Goal: Task Accomplishment & Management: Use online tool/utility

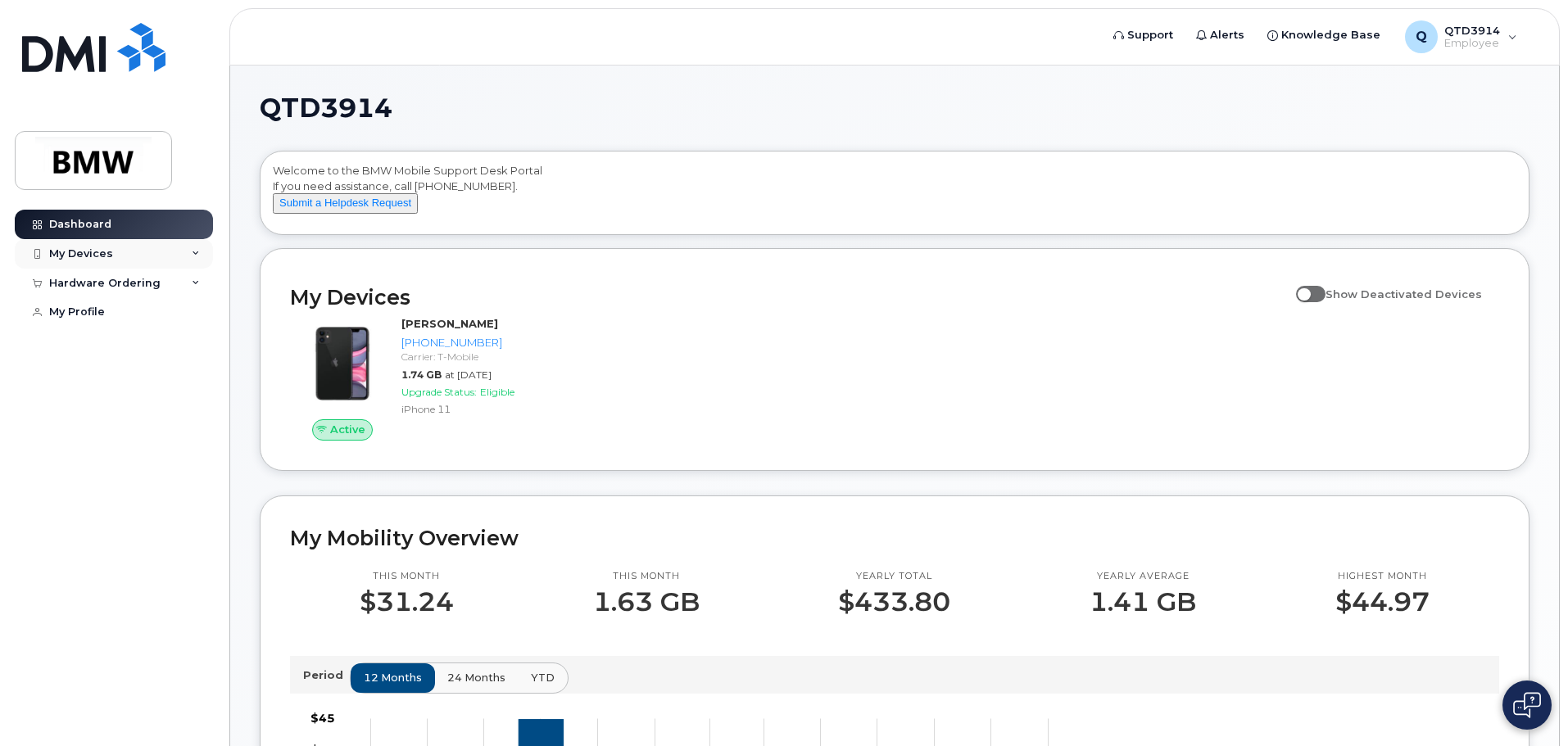
click at [193, 249] on div "My Devices" at bounding box center [114, 253] width 198 height 29
click at [184, 380] on div "Hardware Ordering" at bounding box center [114, 372] width 198 height 29
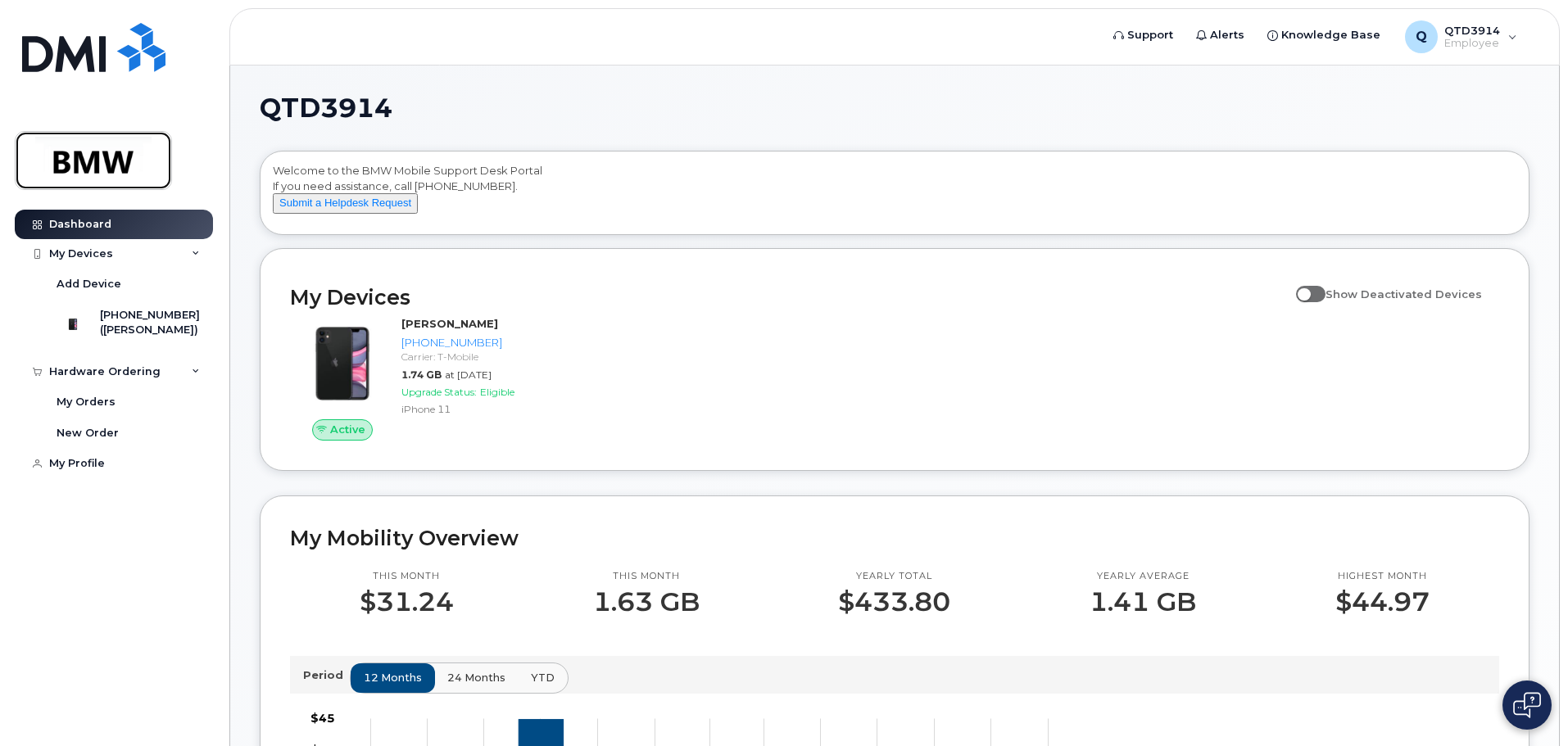
click at [105, 172] on img at bounding box center [93, 161] width 127 height 48
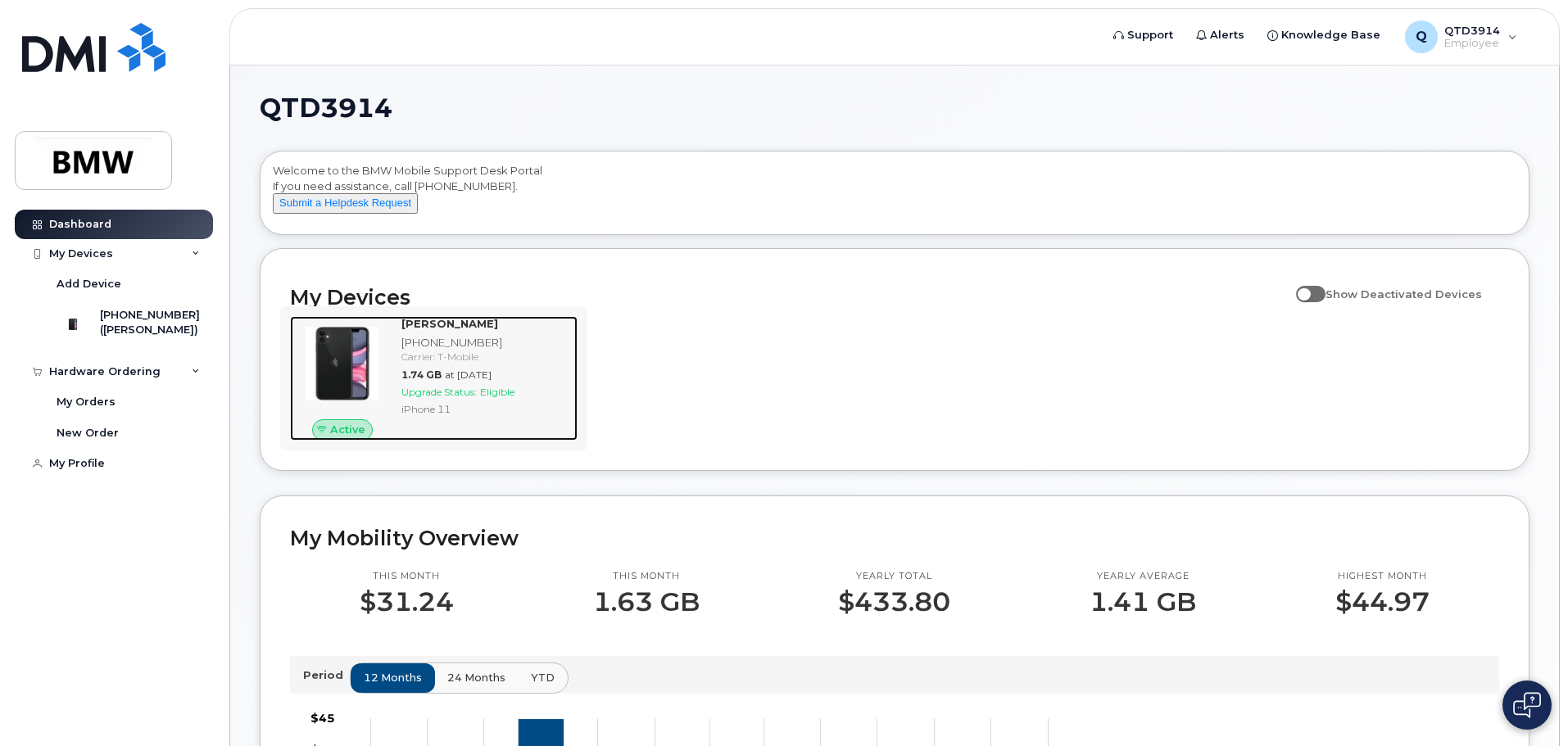
click at [339, 385] on img at bounding box center [342, 364] width 79 height 79
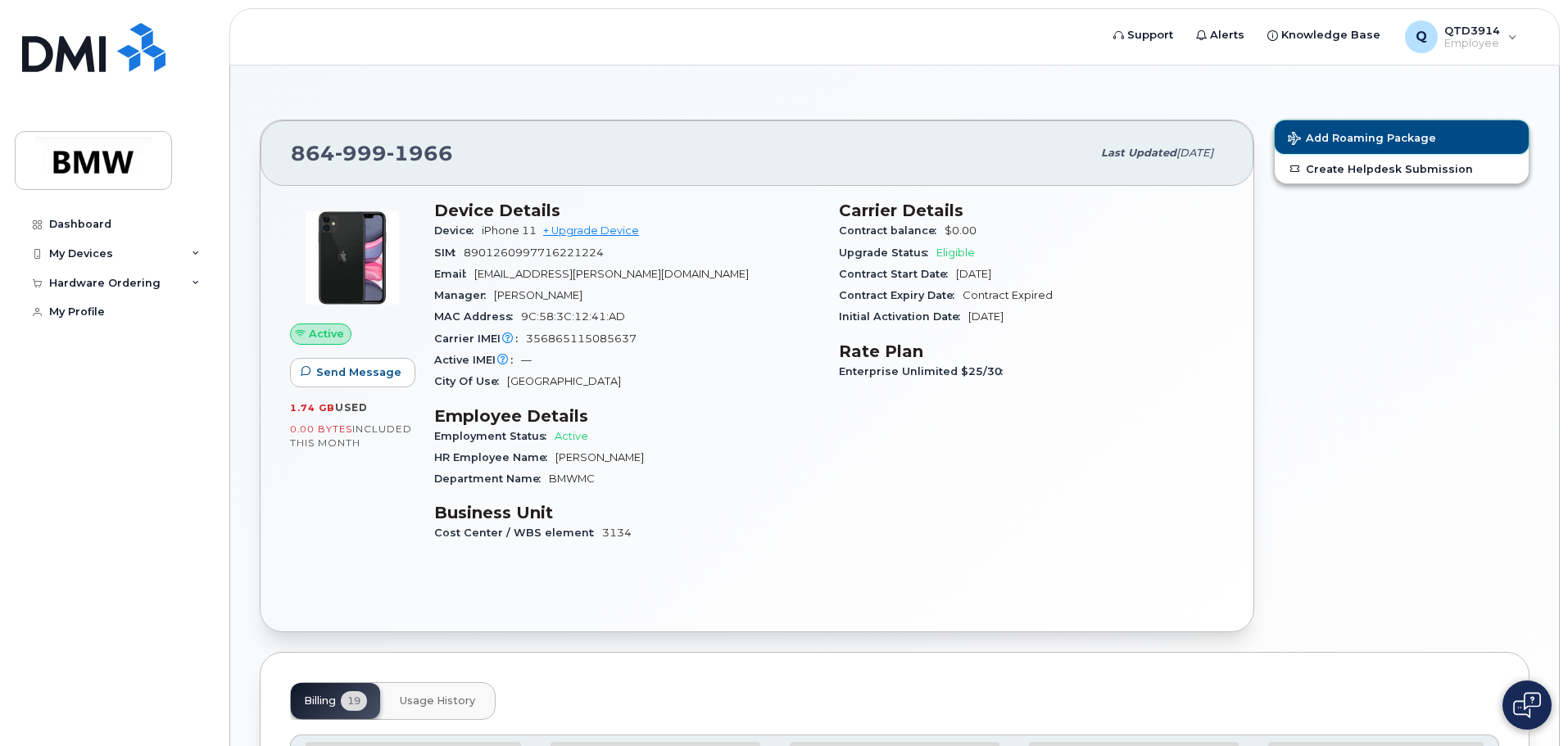
click at [1400, 138] on span "Add Roaming Package" at bounding box center [1362, 140] width 149 height 16
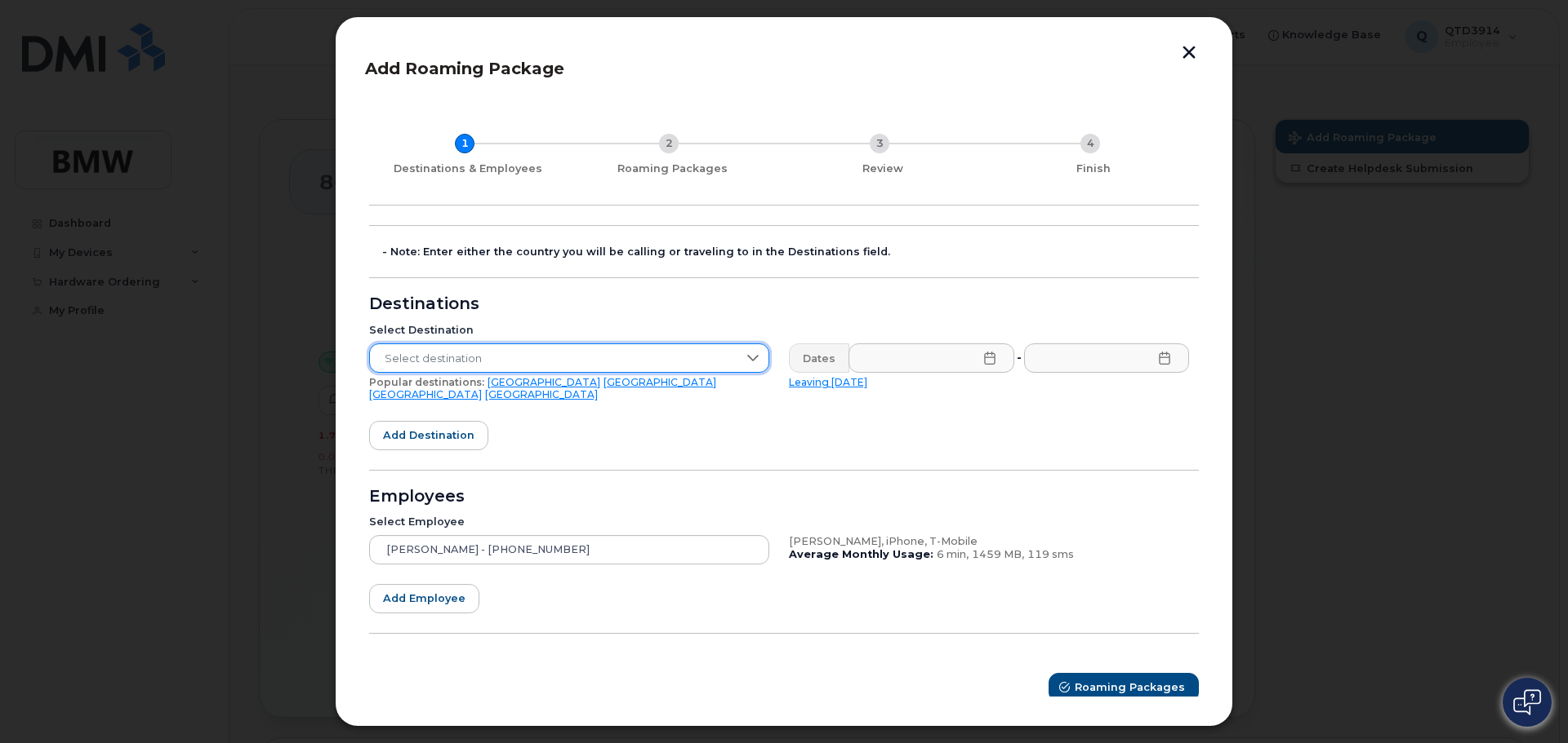
click at [640, 348] on span "Select destination" at bounding box center [553, 359] width 368 height 29
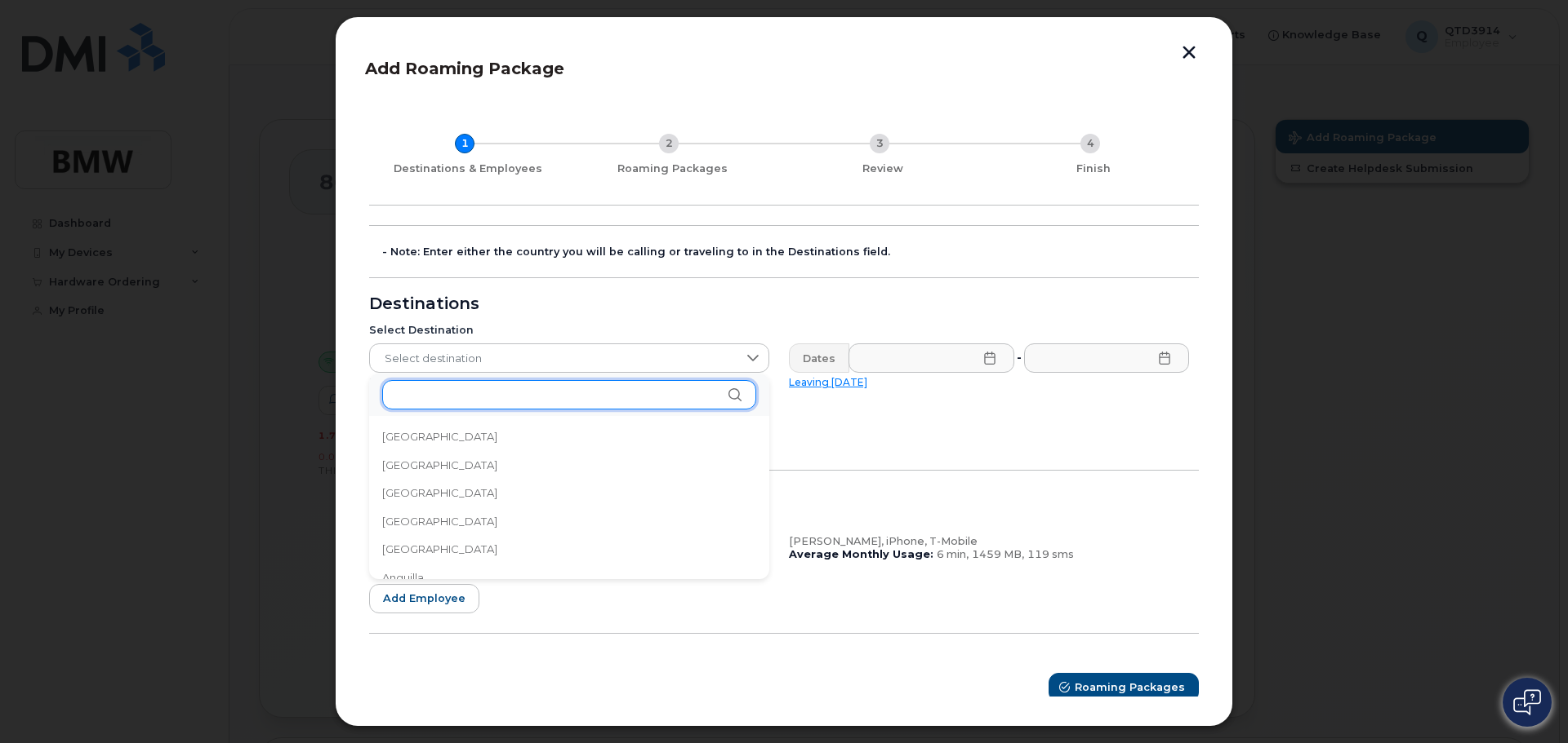
click at [596, 400] on input "text" at bounding box center [569, 394] width 374 height 29
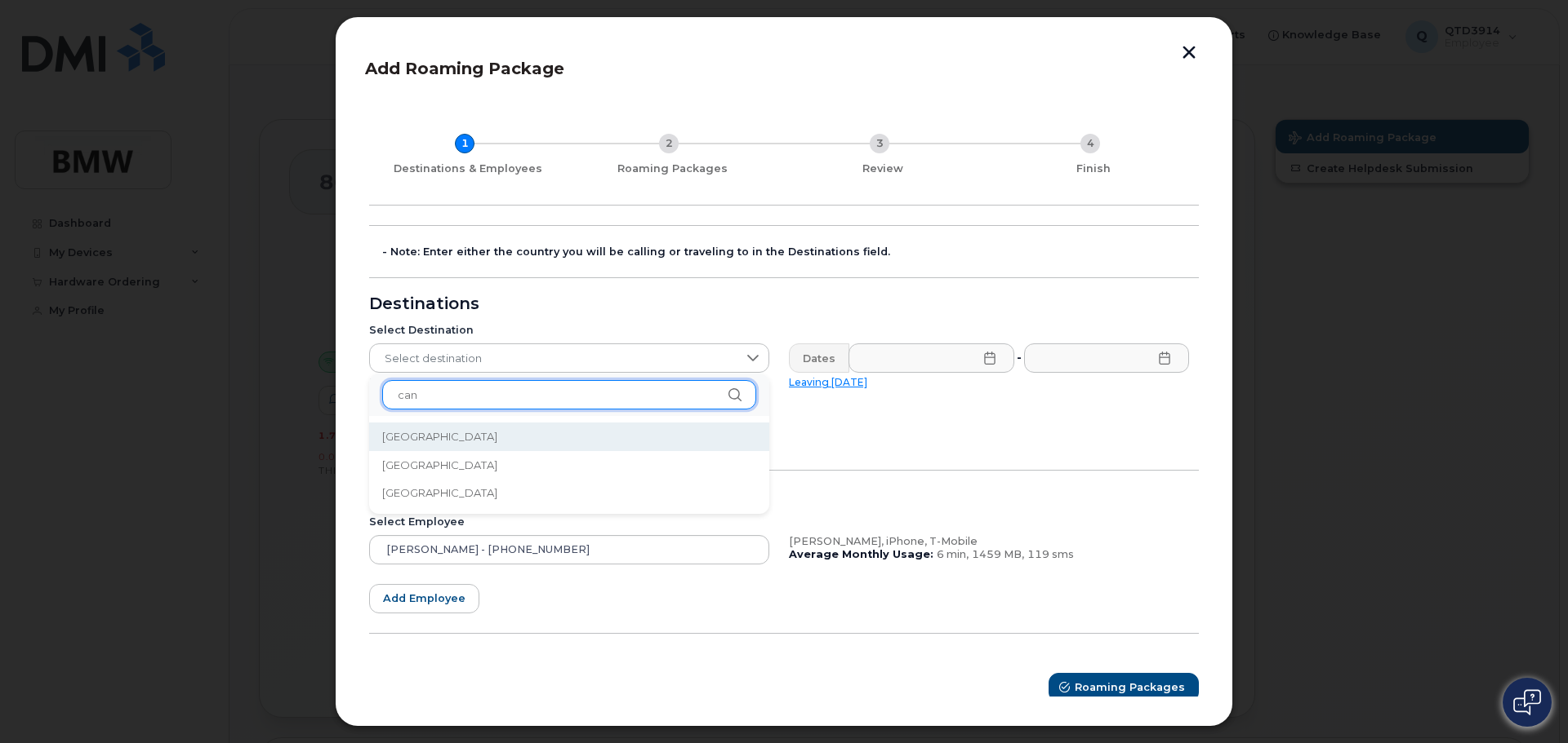
type input "can"
click at [522, 428] on li "[GEOGRAPHIC_DATA]" at bounding box center [569, 437] width 400 height 28
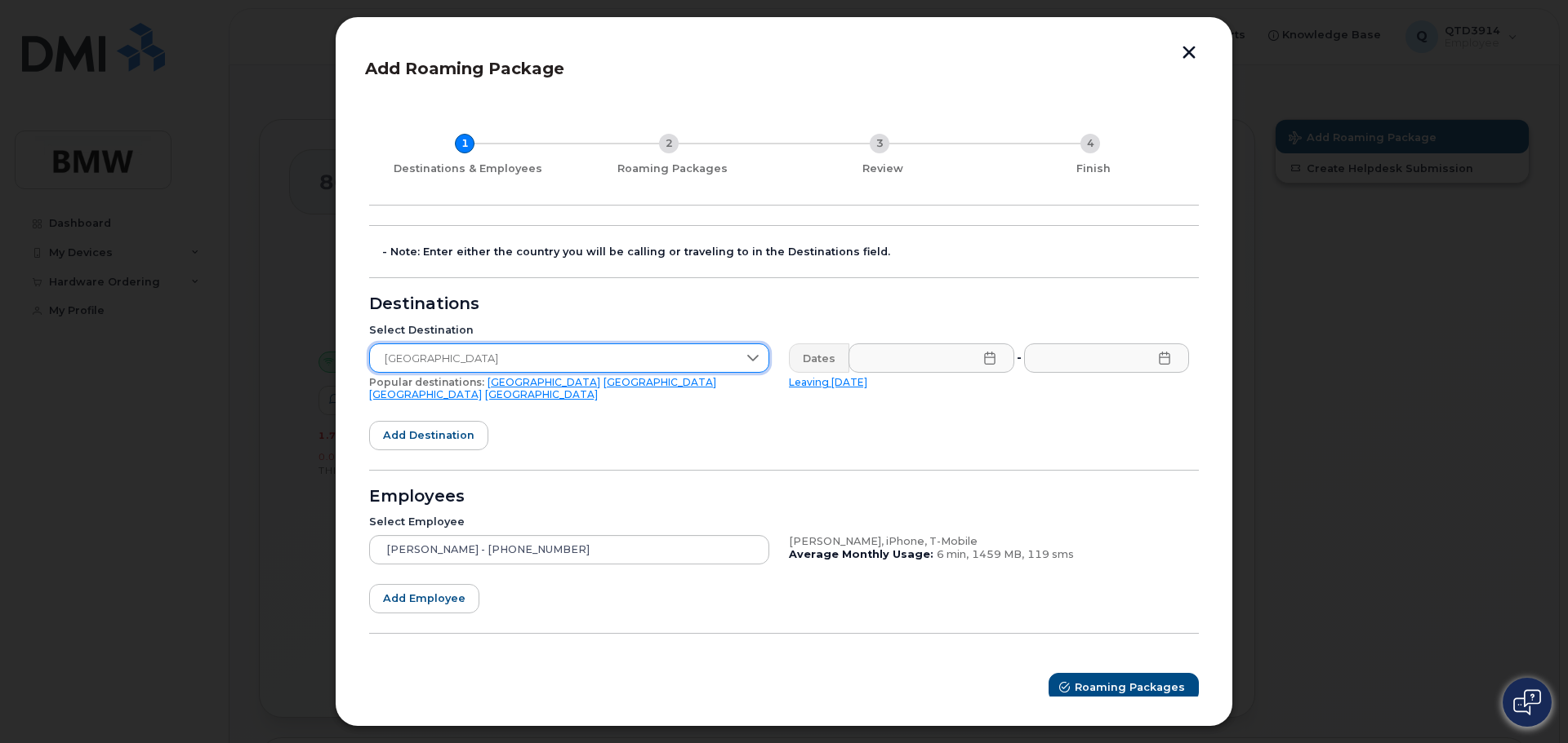
click at [986, 354] on icon at bounding box center [989, 358] width 11 height 13
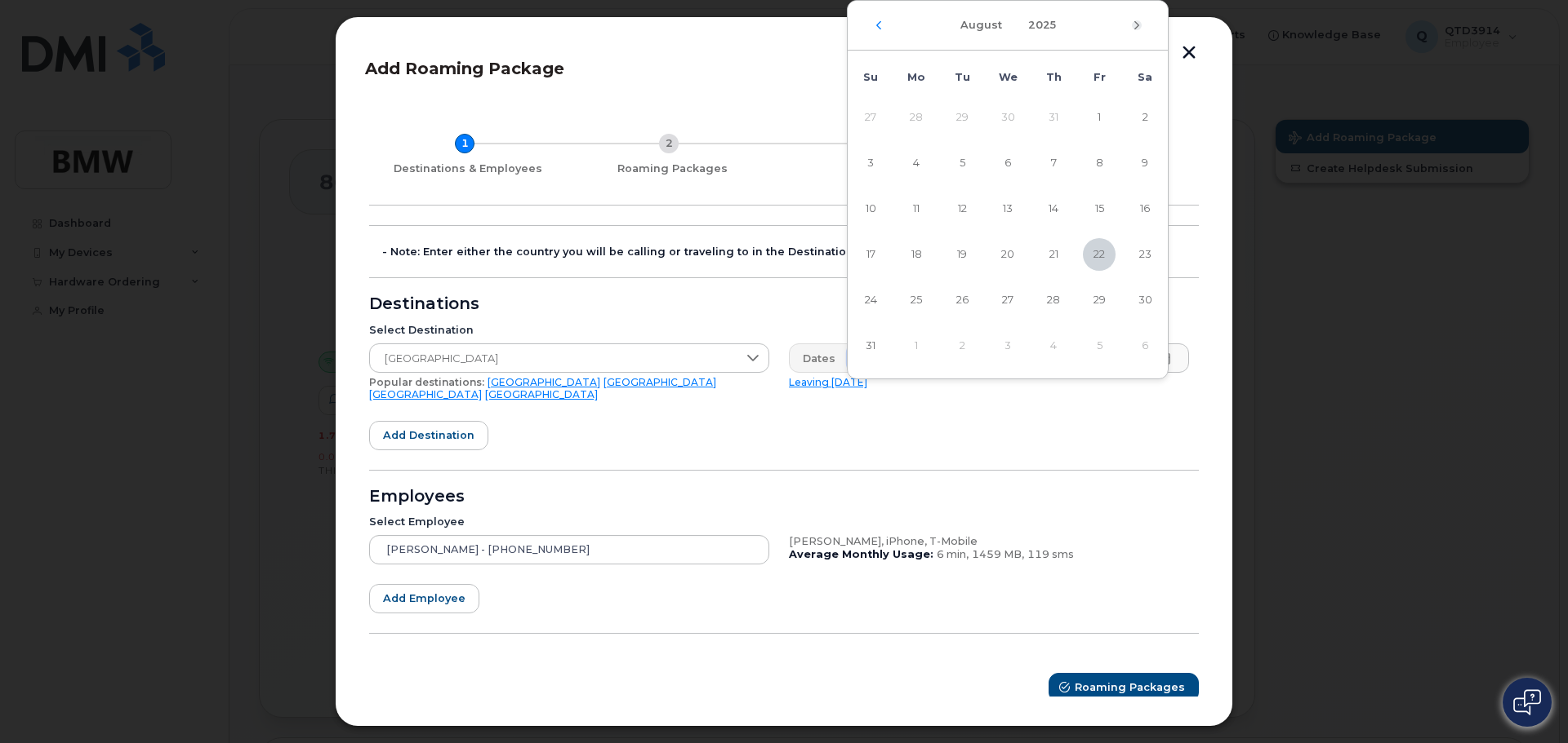
click at [1135, 27] on icon "Next Month" at bounding box center [1136, 25] width 10 height 13
click at [1145, 255] on span "27" at bounding box center [1145, 254] width 33 height 33
type input "[DATE]"
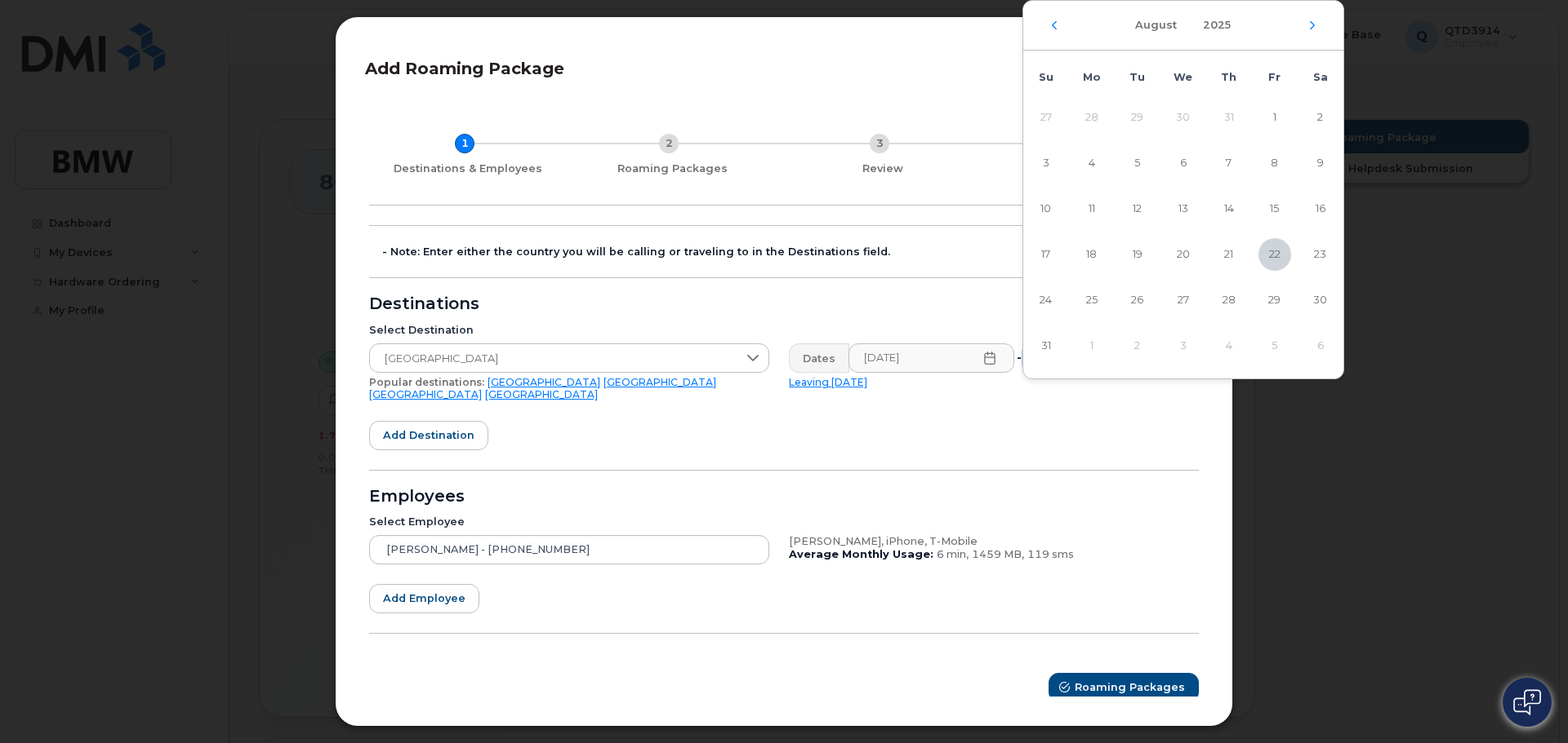
click at [1320, 25] on div "[DATE]" at bounding box center [1183, 26] width 320 height 49
click at [1306, 31] on div "[DATE]" at bounding box center [1183, 26] width 320 height 49
click at [1310, 24] on icon "Next Month" at bounding box center [1311, 25] width 10 height 13
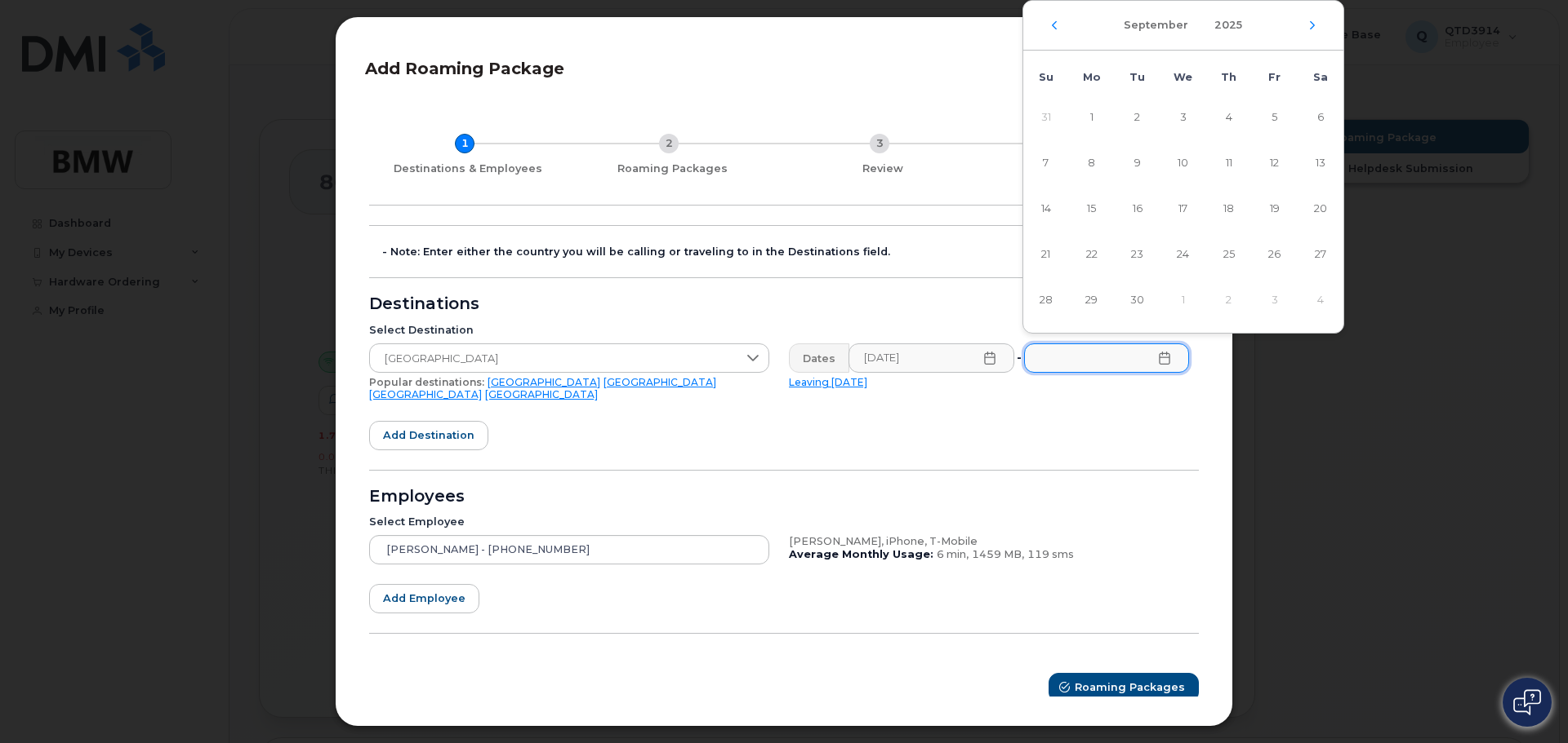
click at [1316, 30] on div "[DATE]" at bounding box center [1183, 26] width 320 height 49
click at [1311, 23] on icon "Next Month" at bounding box center [1312, 25] width 5 height 8
click at [1272, 117] on span "3" at bounding box center [1274, 117] width 33 height 33
type input "[DATE]"
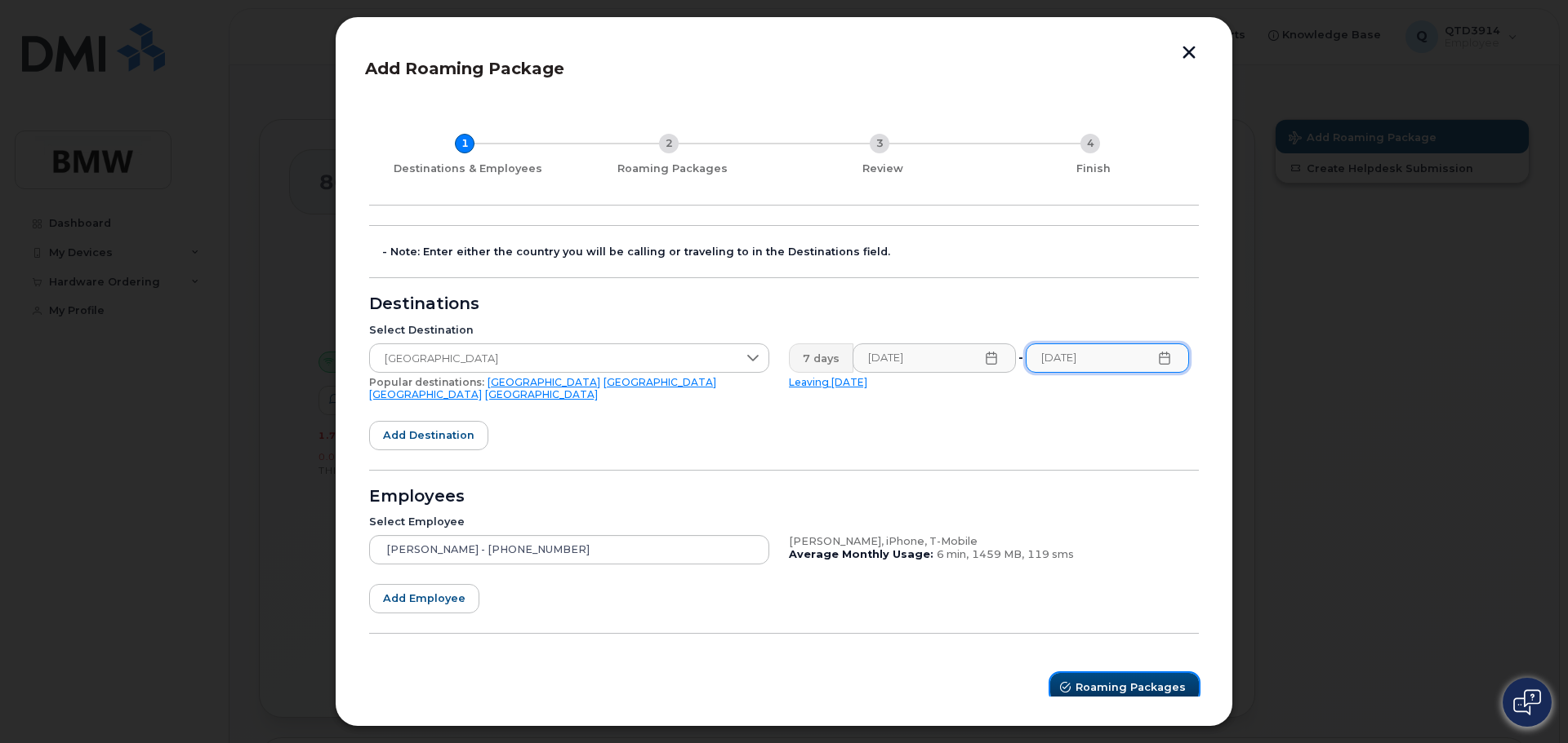
click at [1132, 683] on span "Roaming Packages" at bounding box center [1130, 687] width 110 height 16
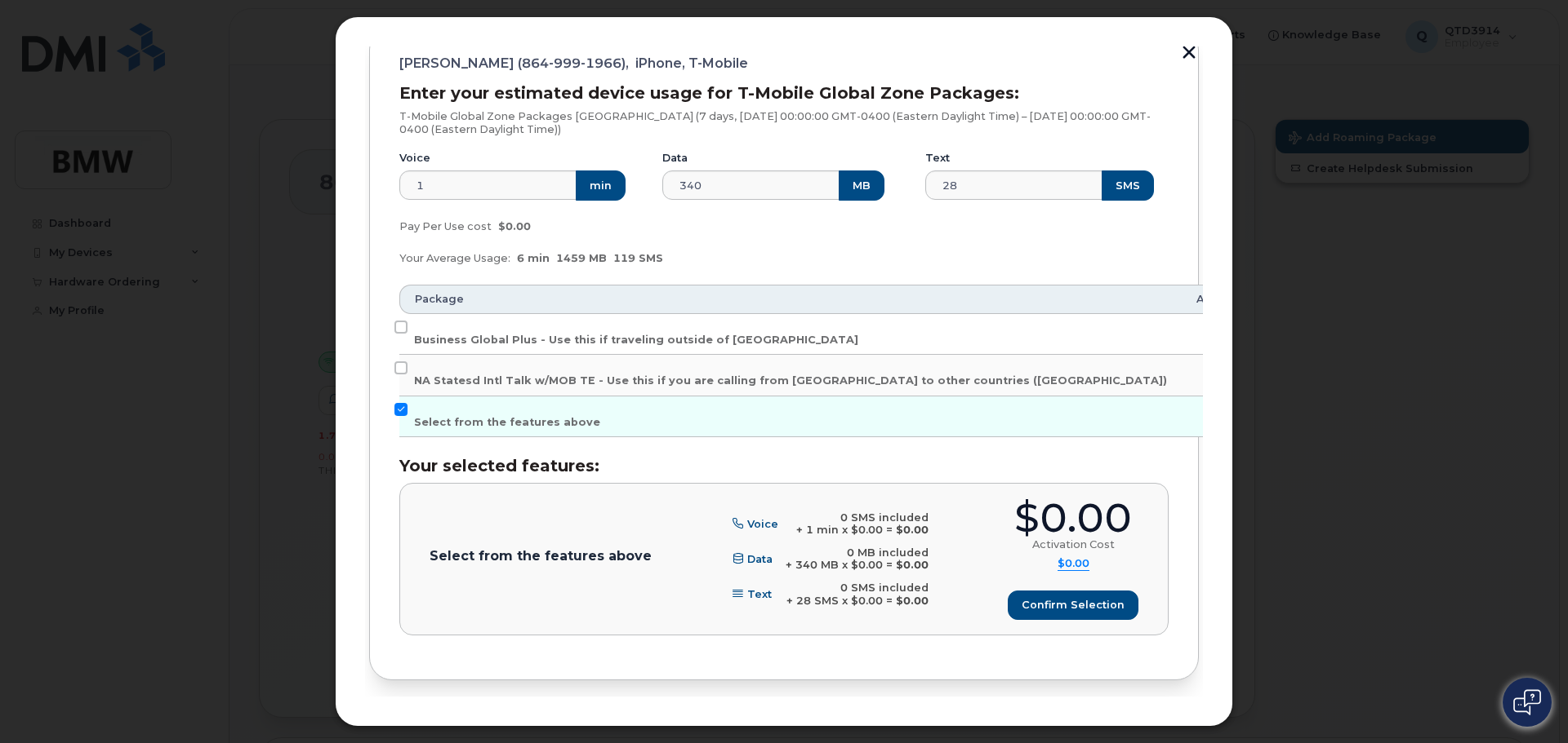
scroll to position [245, 0]
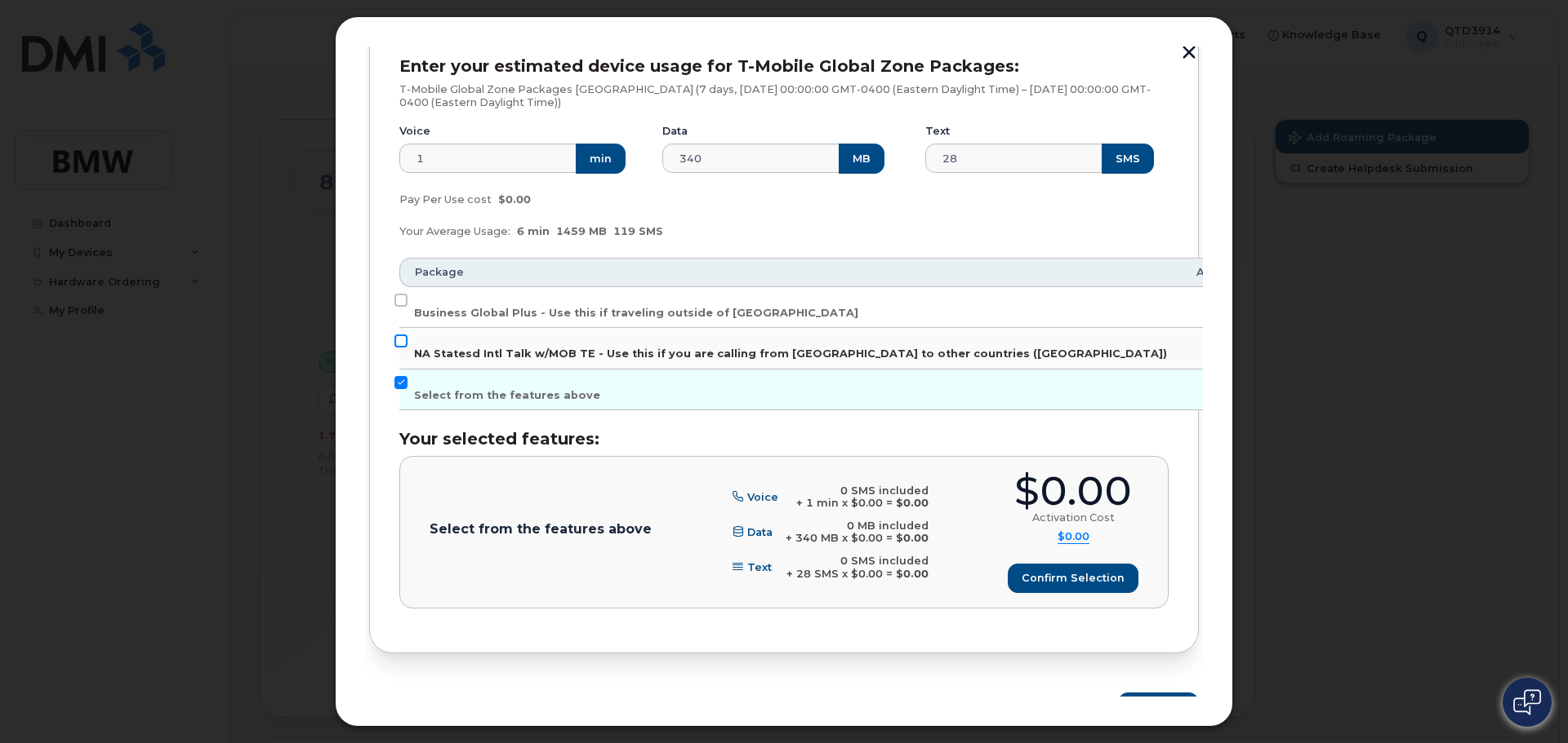
click at [405, 342] on input "NA Statesd Intl Talk w/MOB TE - Use this if you are calling from [GEOGRAPHIC_DA…" at bounding box center [400, 341] width 13 height 13
checkbox input "true"
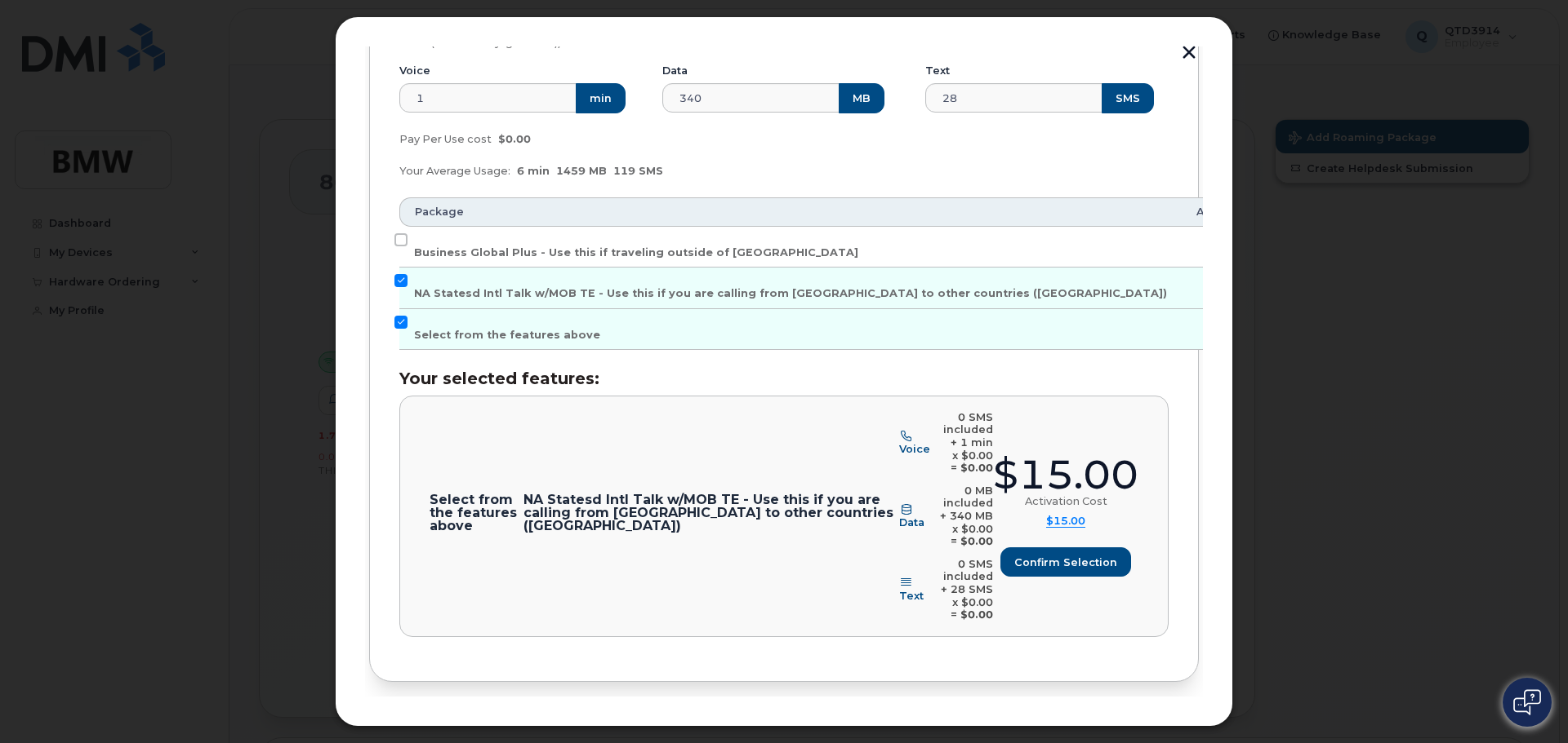
scroll to position [363, 0]
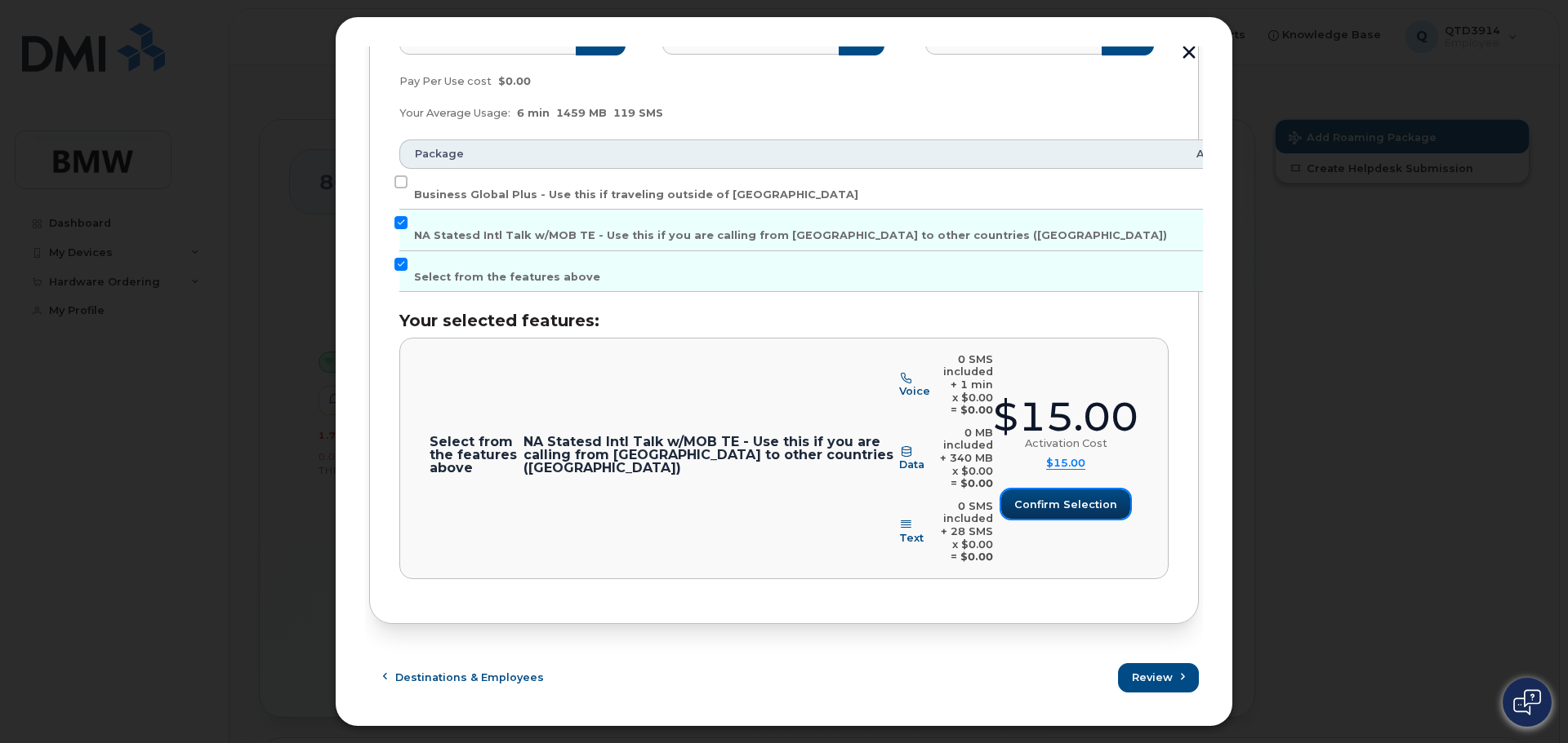
click at [1086, 509] on span "Confirm selection" at bounding box center [1065, 505] width 103 height 16
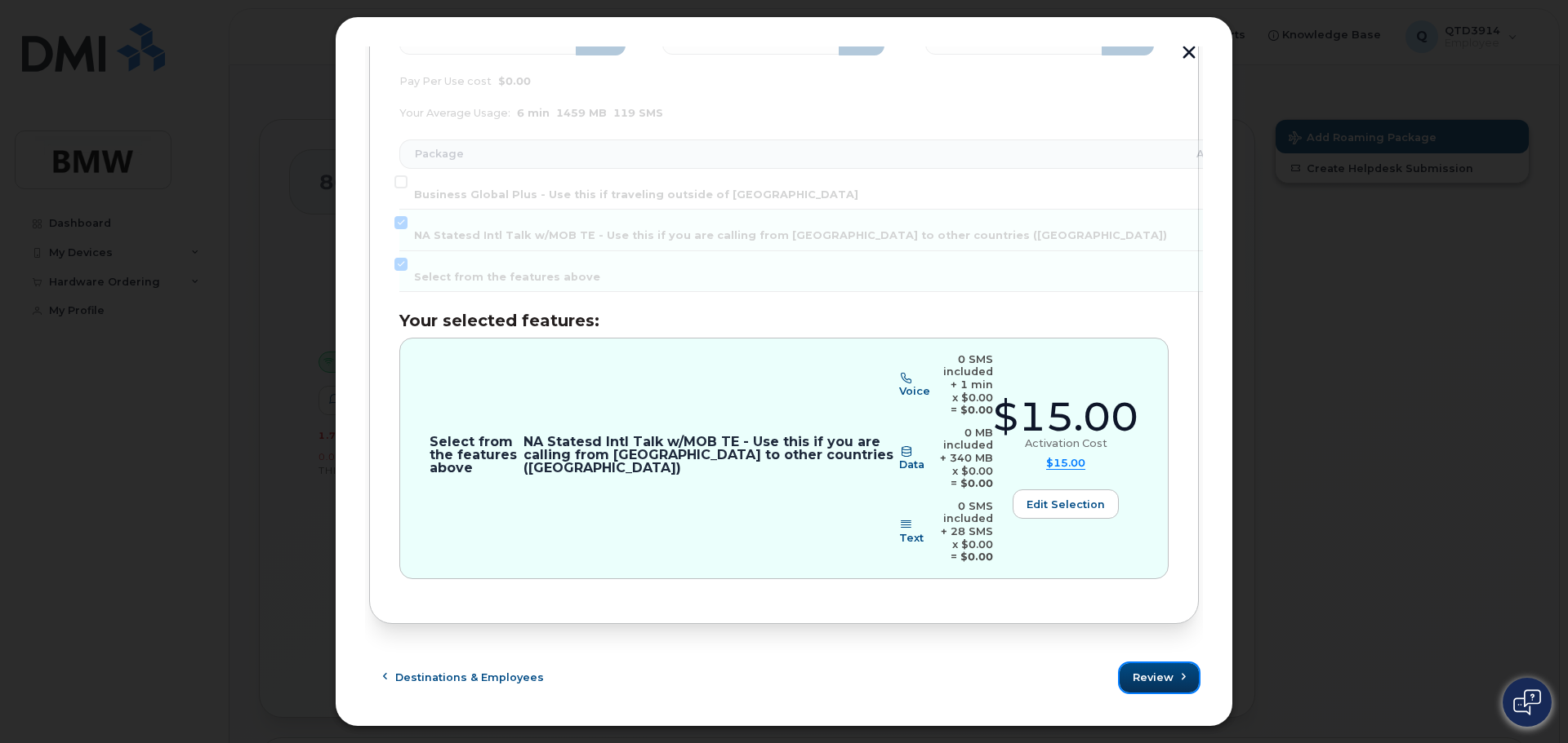
click at [1168, 681] on span "Review" at bounding box center [1153, 678] width 41 height 16
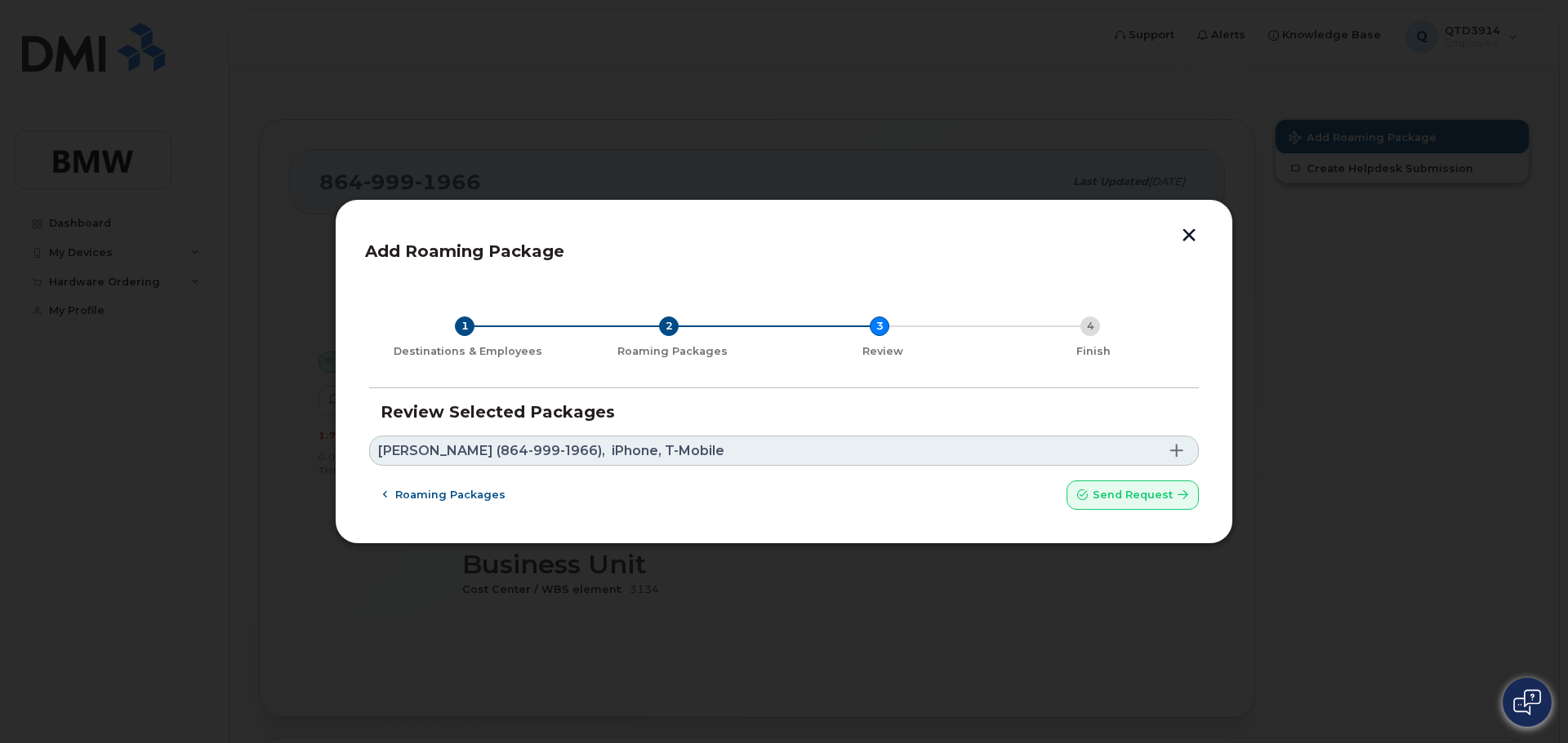
scroll to position [0, 0]
drag, startPoint x: 1153, startPoint y: 492, endPoint x: 847, endPoint y: 55, distance: 533.5
click at [1153, 493] on span "Send request" at bounding box center [1132, 495] width 80 height 16
